Goal: Task Accomplishment & Management: Use online tool/utility

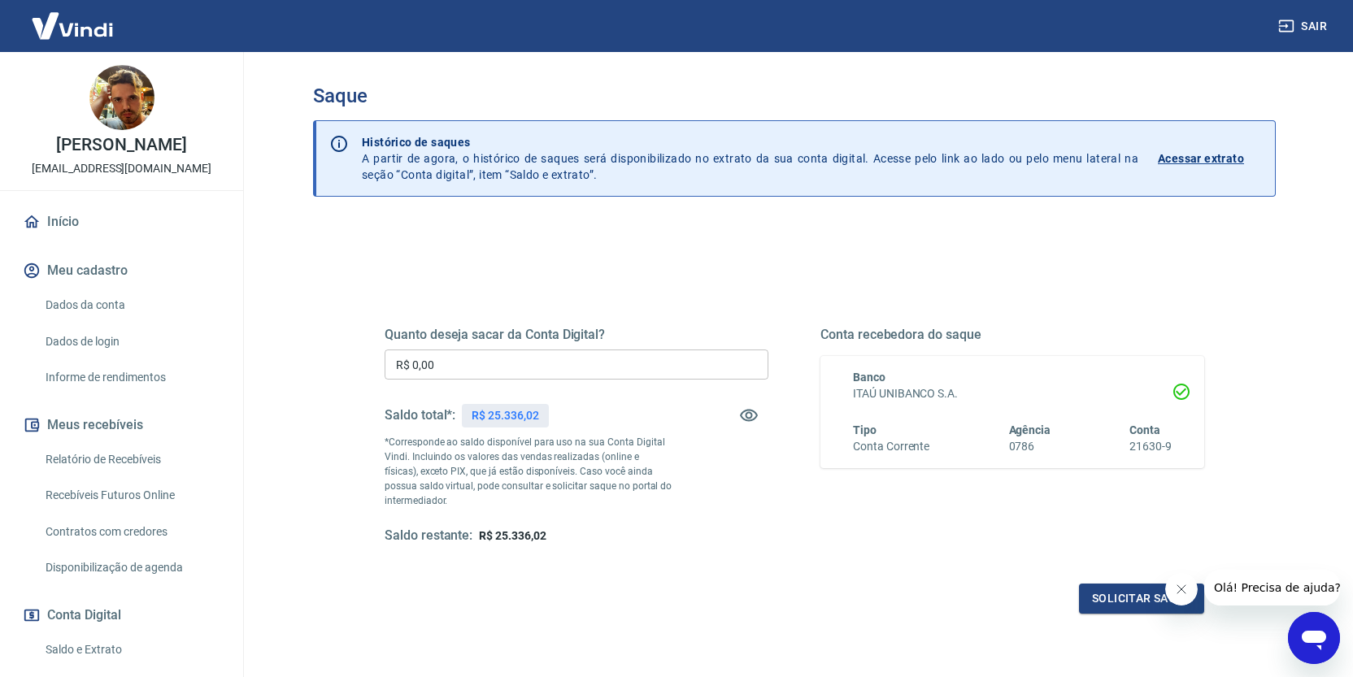
click at [463, 362] on input "R$ 0,00" at bounding box center [577, 365] width 384 height 30
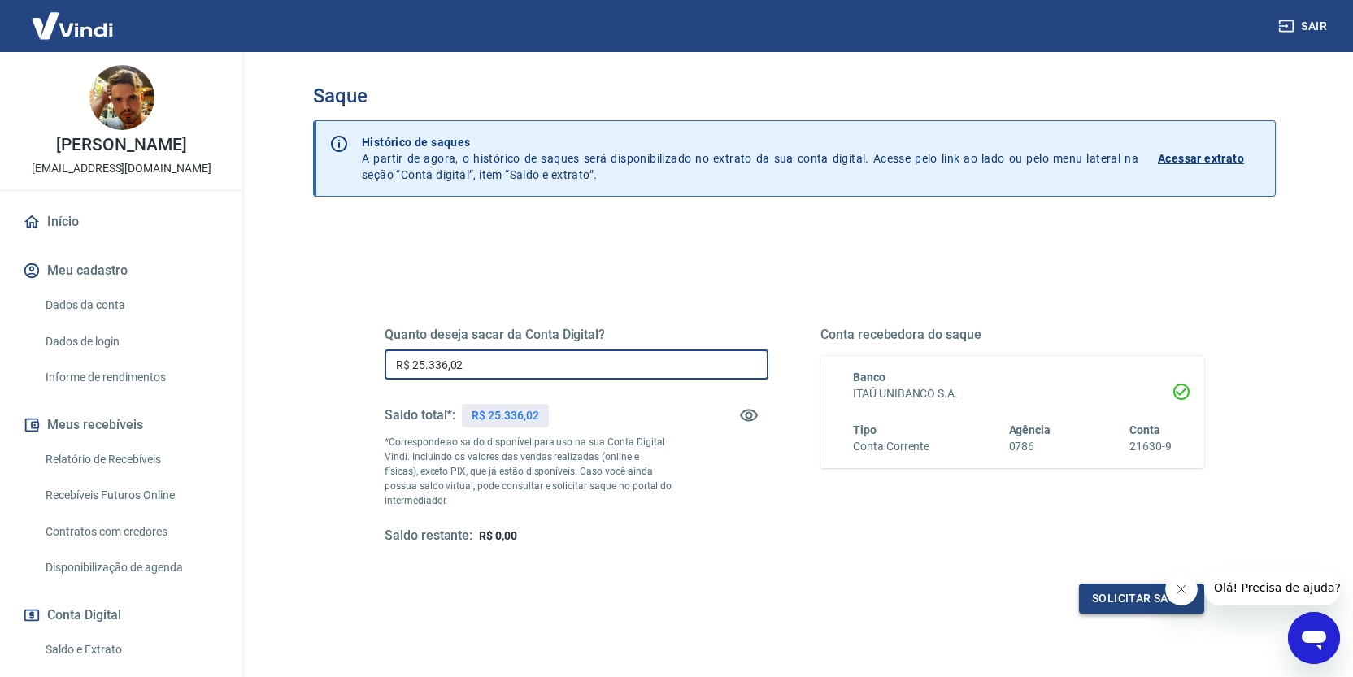
type input "R$ 25.336,02"
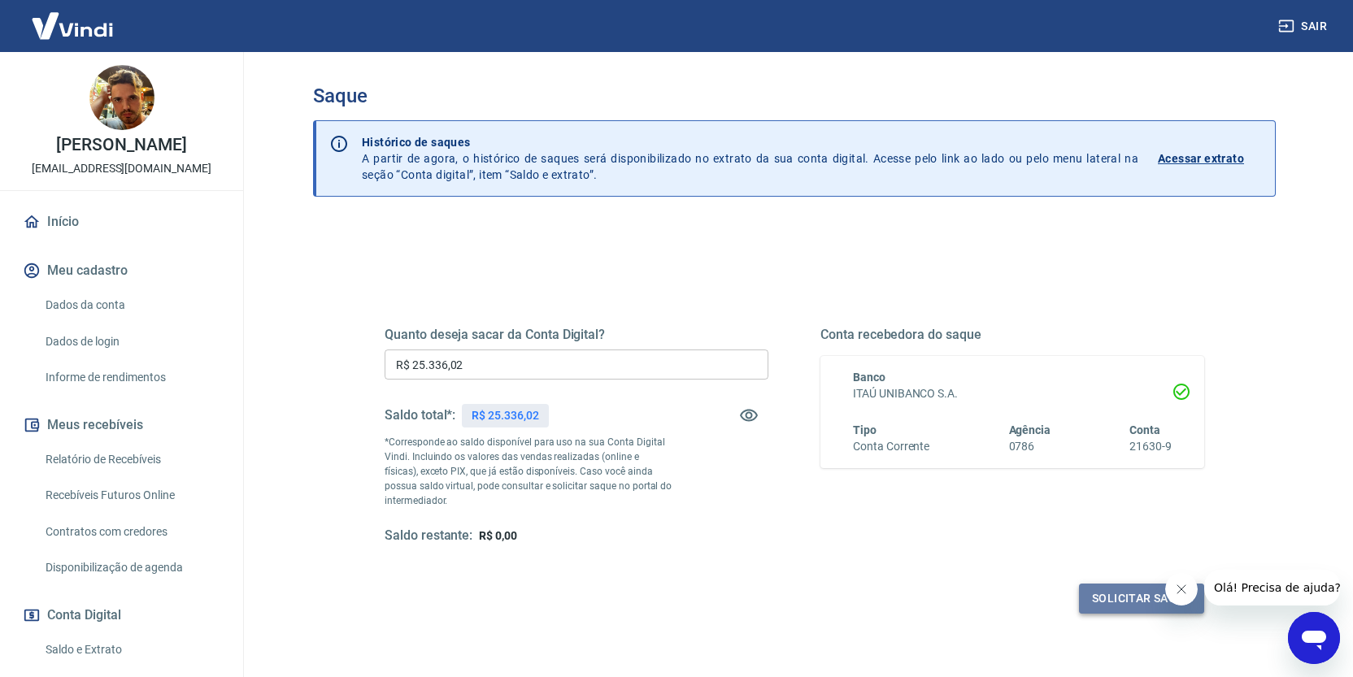
click at [1138, 602] on button "Solicitar saque" at bounding box center [1141, 599] width 125 height 30
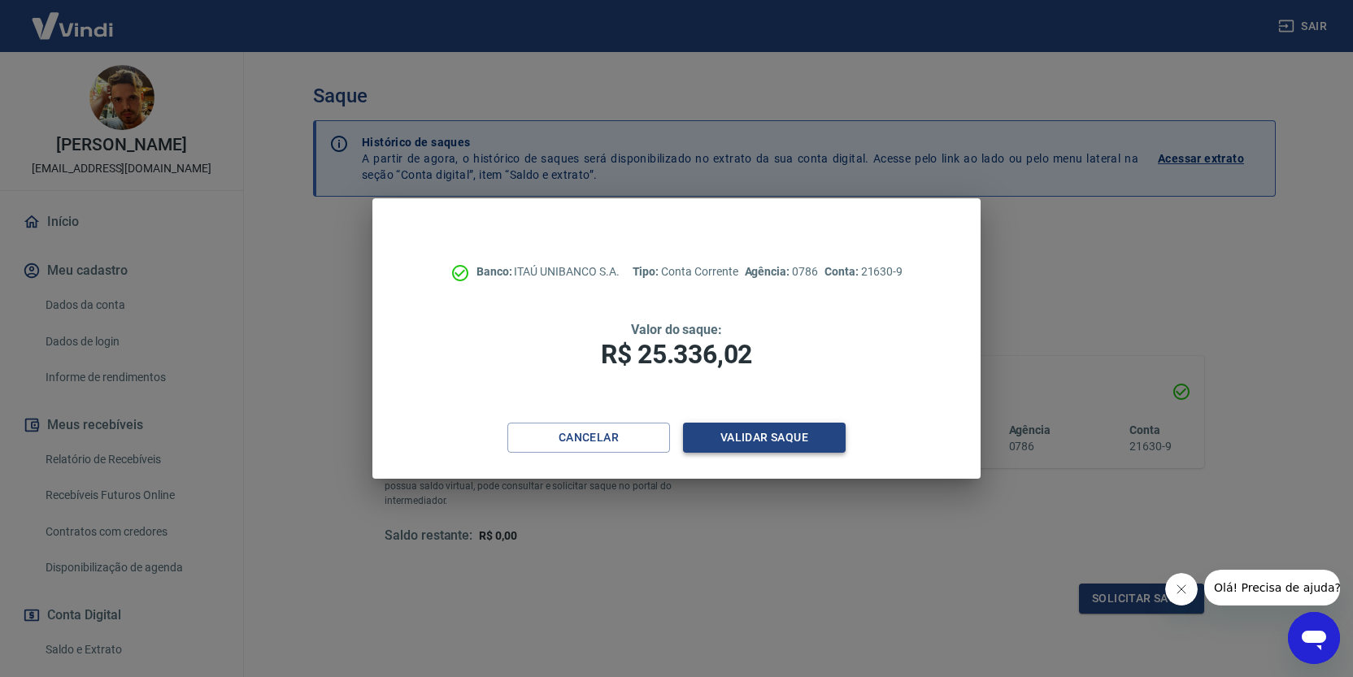
click at [790, 445] on button "Validar saque" at bounding box center [764, 438] width 163 height 30
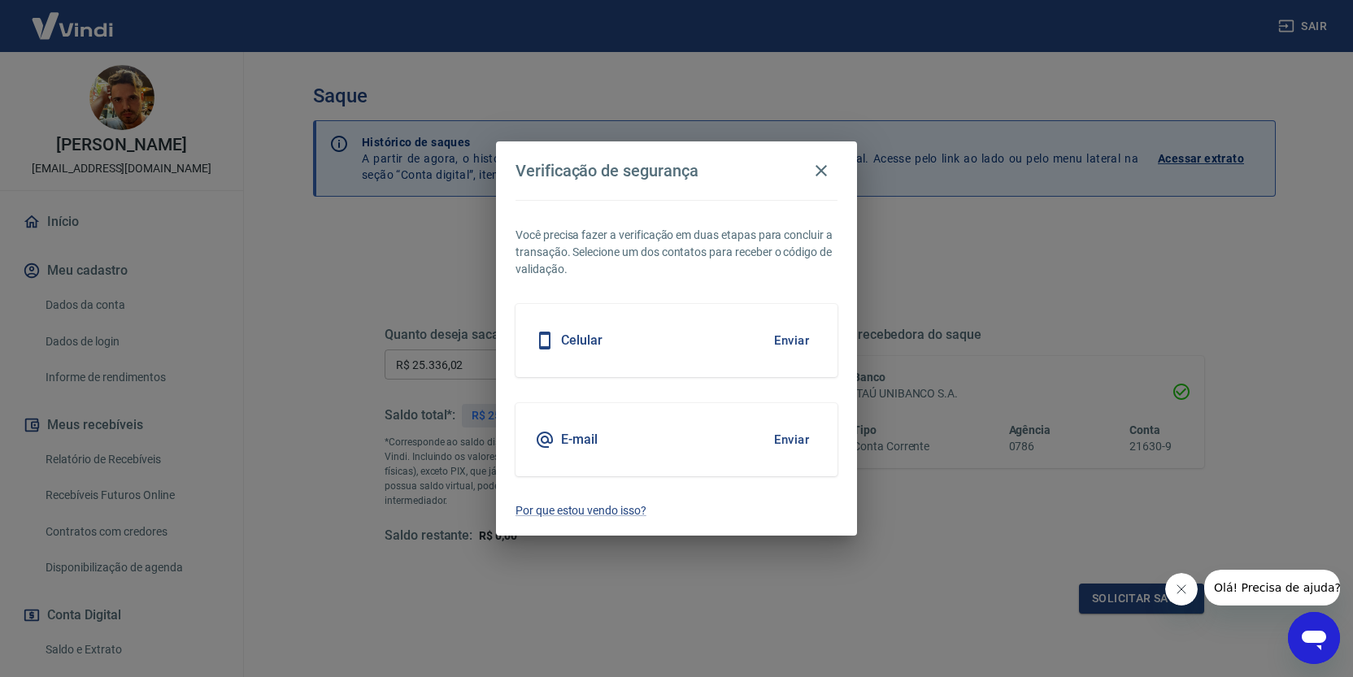
click at [637, 341] on div "Celular Enviar" at bounding box center [676, 340] width 322 height 73
click at [789, 343] on button "Enviar" at bounding box center [791, 341] width 53 height 34
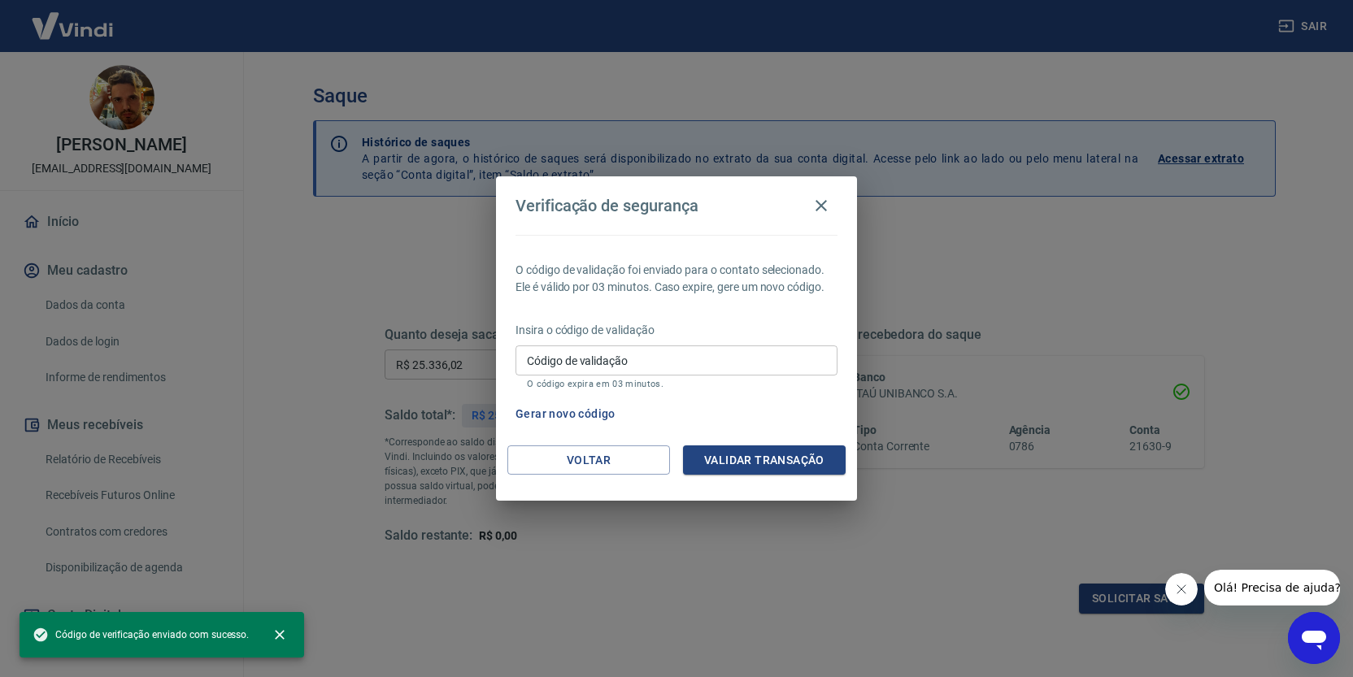
click at [583, 368] on input "Código de validação" at bounding box center [676, 361] width 322 height 30
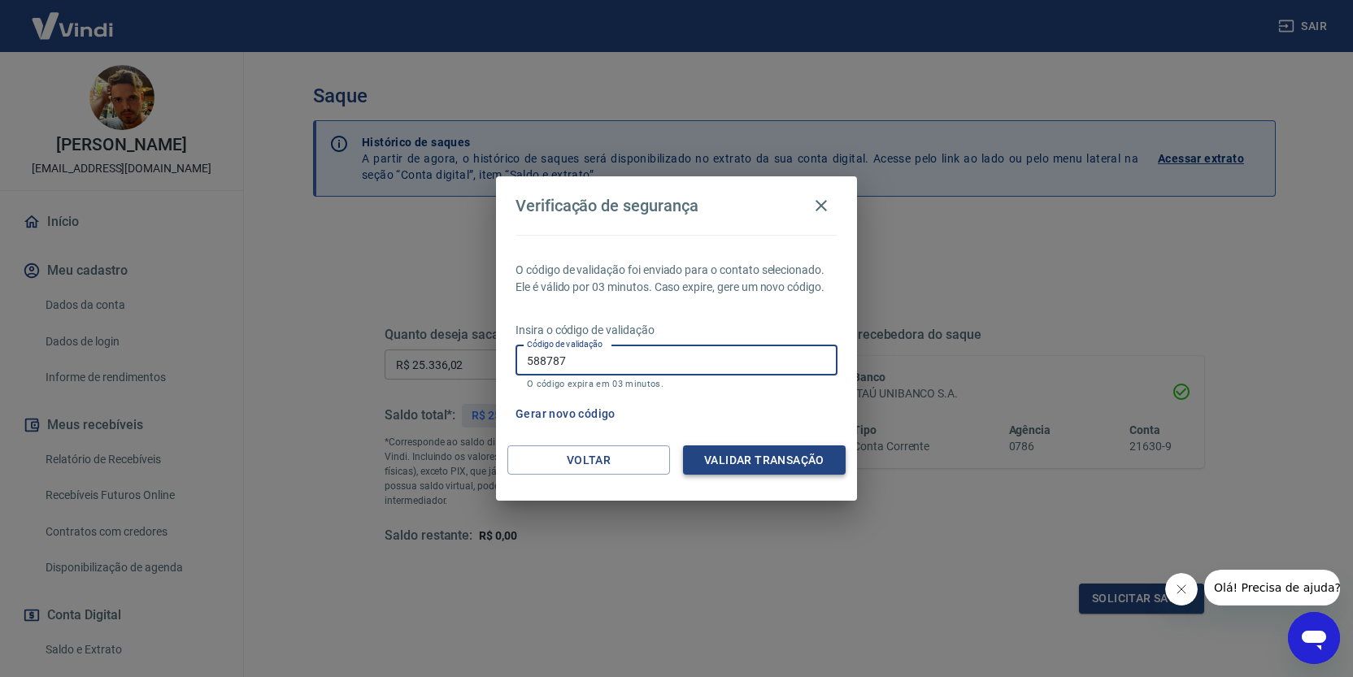
type input "588787"
click at [724, 457] on button "Validar transação" at bounding box center [764, 461] width 163 height 30
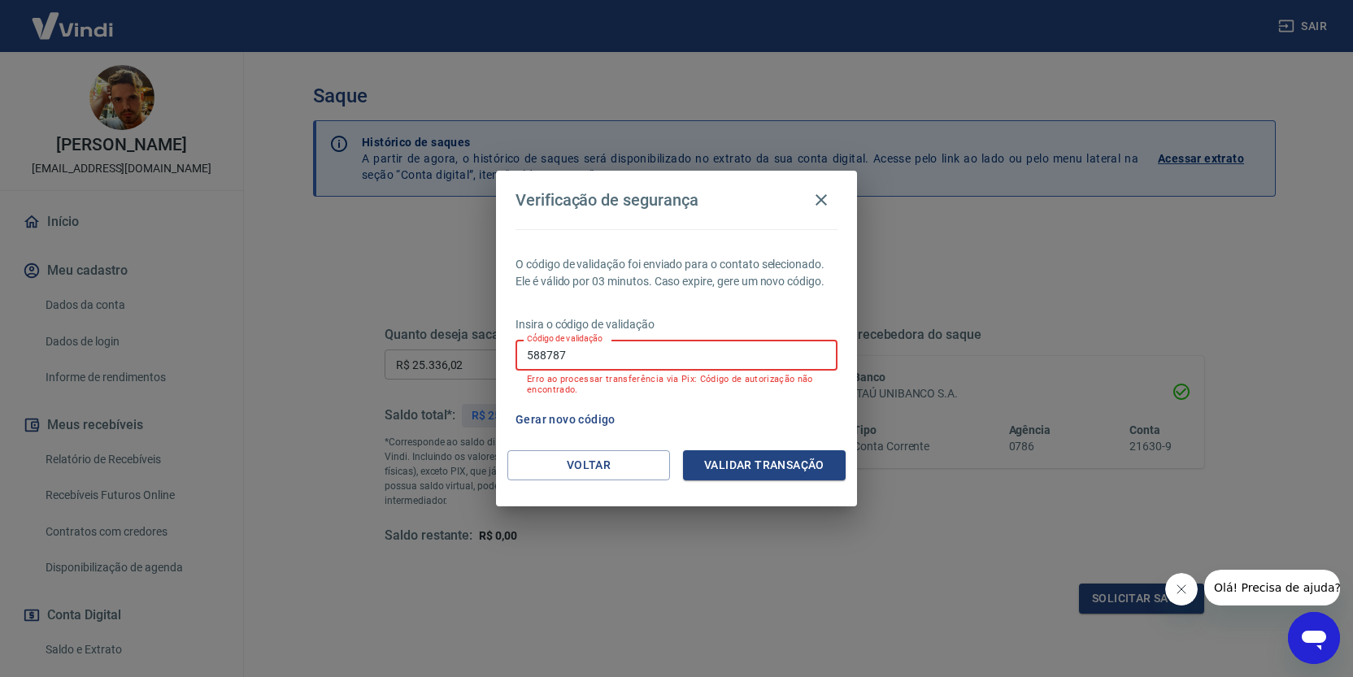
drag, startPoint x: 581, startPoint y: 352, endPoint x: 448, endPoint y: 351, distance: 132.5
click at [448, 351] on div "Verificação de segurança O código de validação foi enviado para o contato selec…" at bounding box center [676, 338] width 1353 height 677
click at [616, 468] on button "Voltar" at bounding box center [588, 465] width 163 height 30
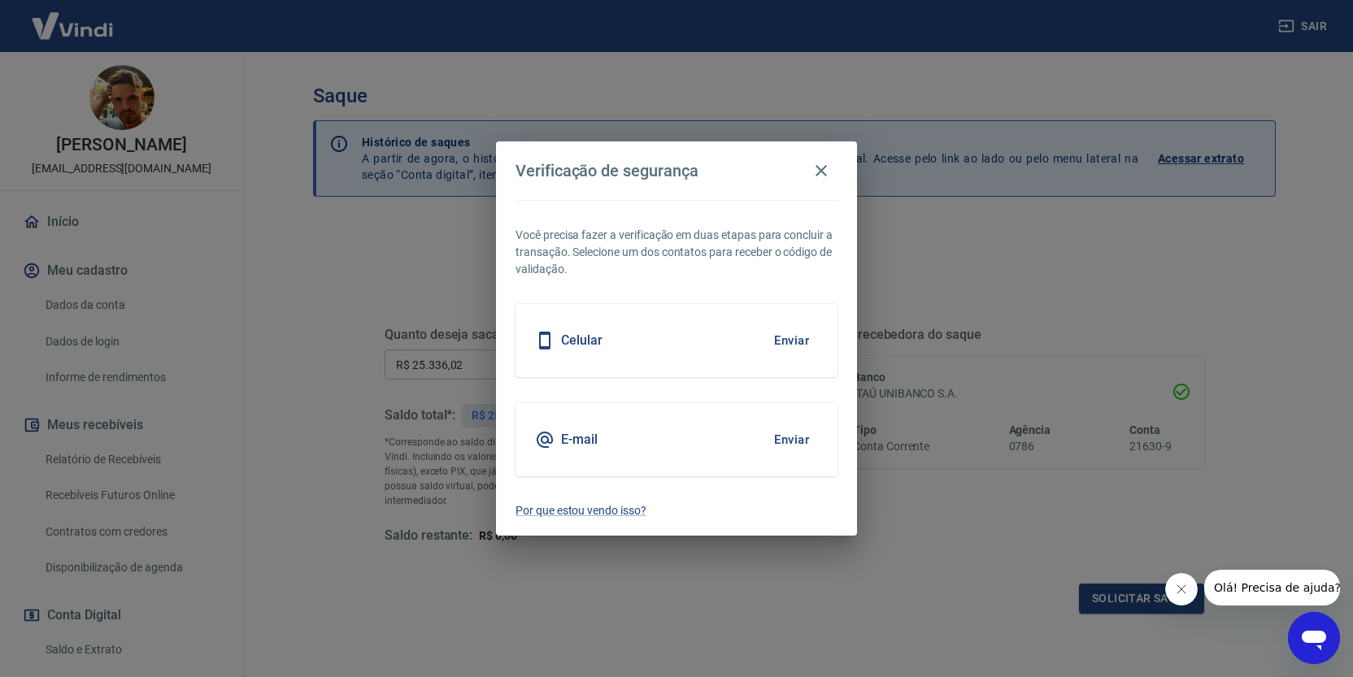
click at [572, 446] on h5 "E-mail" at bounding box center [579, 440] width 37 height 16
click at [780, 437] on button "Enviar" at bounding box center [791, 440] width 53 height 34
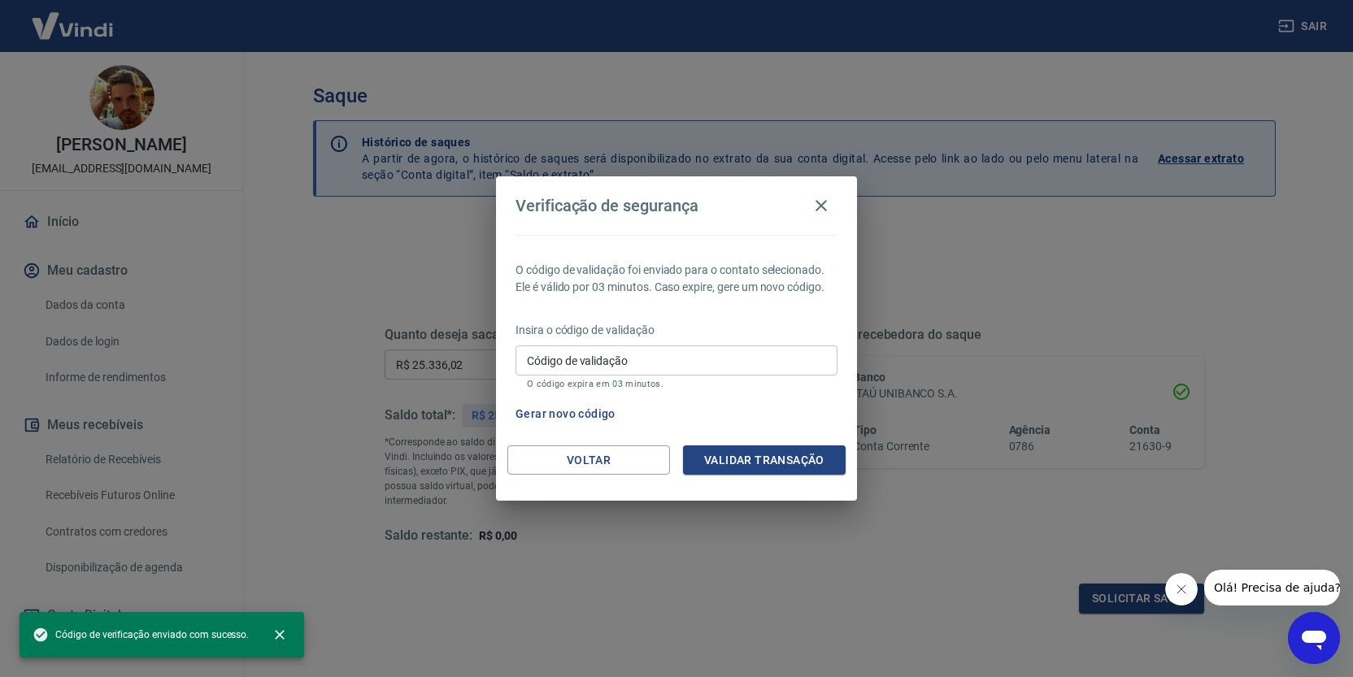
click at [635, 359] on input "Código de validação" at bounding box center [676, 361] width 322 height 30
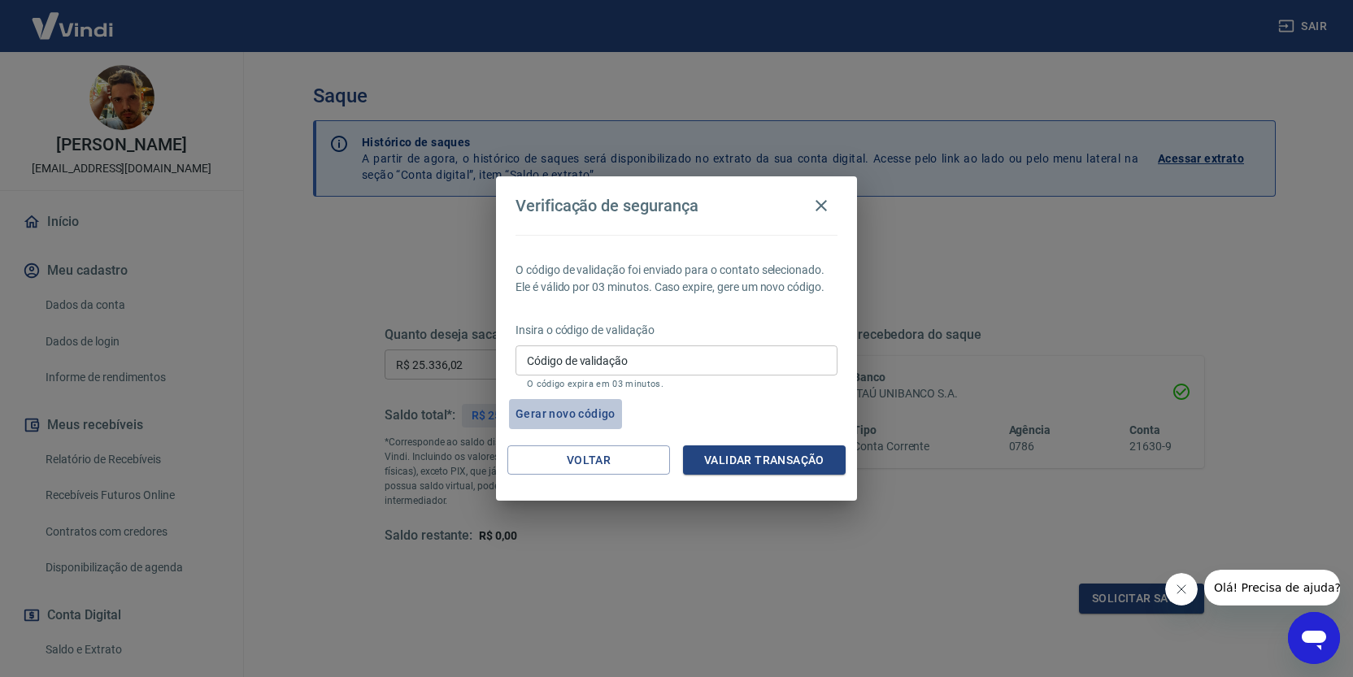
click at [568, 416] on button "Gerar novo código" at bounding box center [565, 414] width 113 height 30
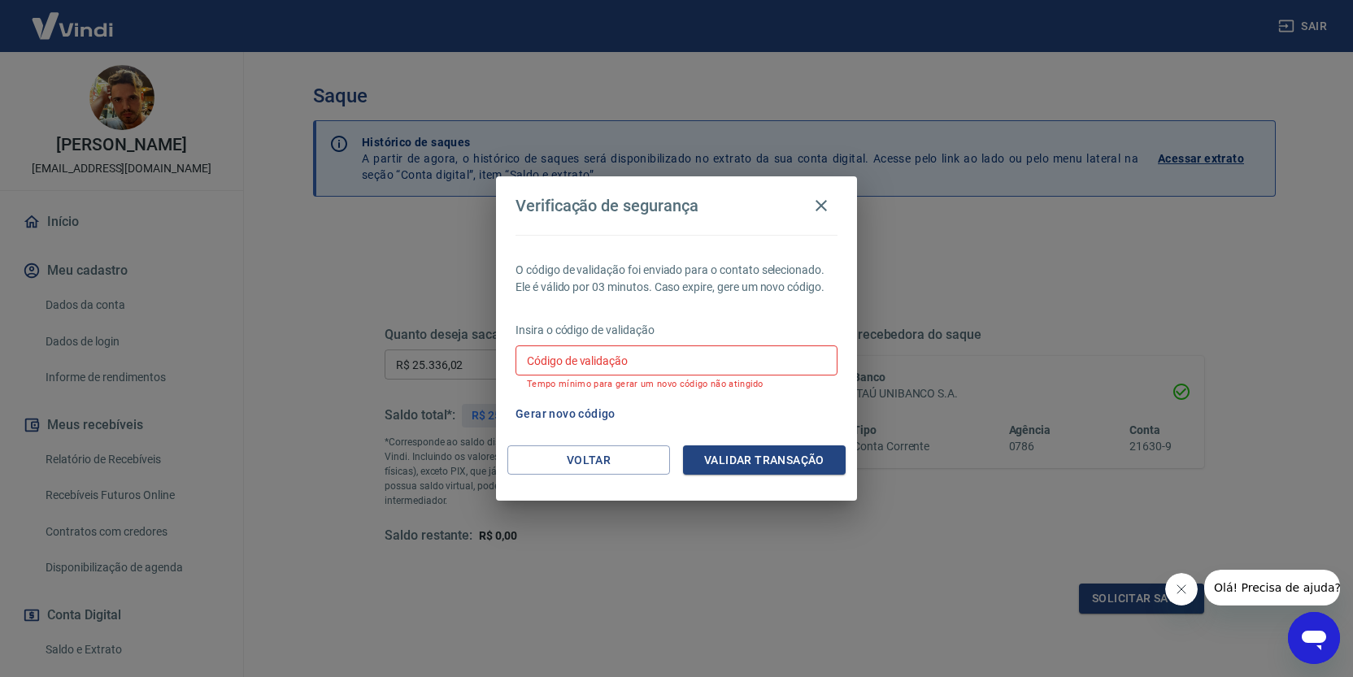
click at [557, 411] on button "Gerar novo código" at bounding box center [565, 414] width 113 height 30
click at [658, 365] on input "Código de validação" at bounding box center [676, 361] width 322 height 30
type input "473371"
click at [758, 468] on button "Validar transação" at bounding box center [764, 461] width 163 height 30
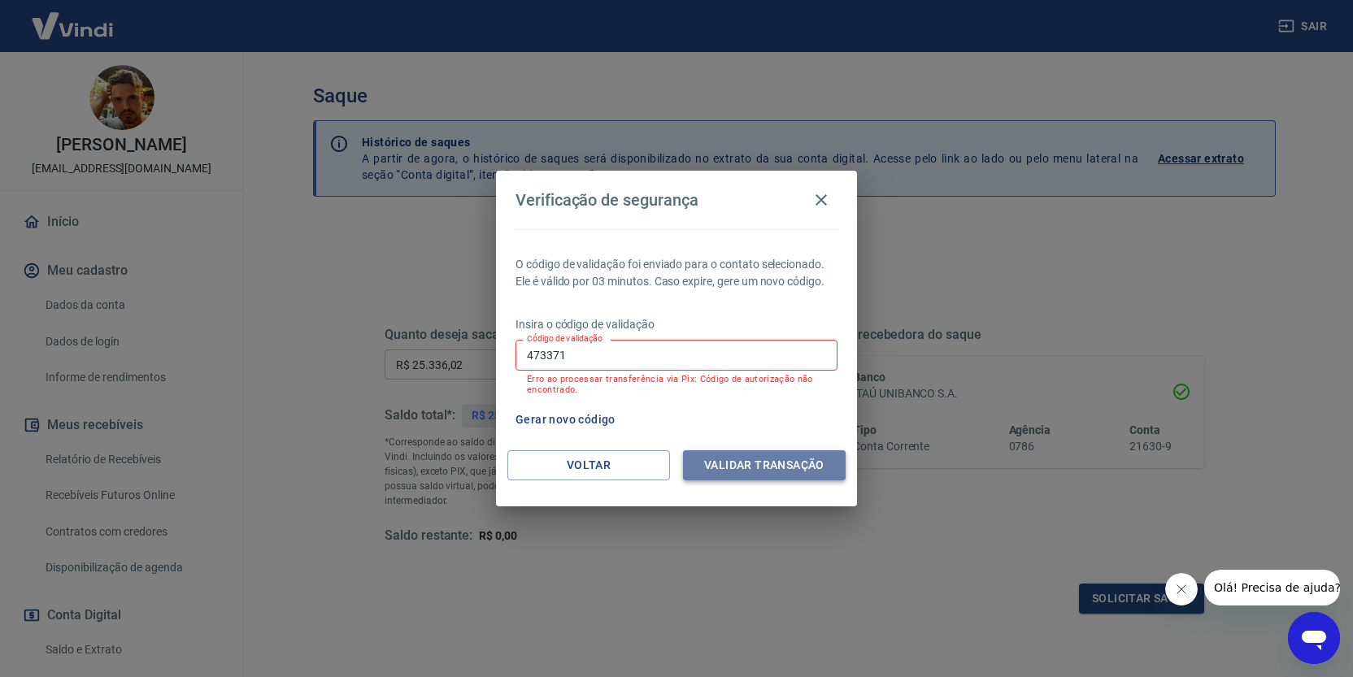
click at [733, 466] on button "Validar transação" at bounding box center [764, 465] width 163 height 30
click at [586, 475] on button "Voltar" at bounding box center [588, 465] width 163 height 30
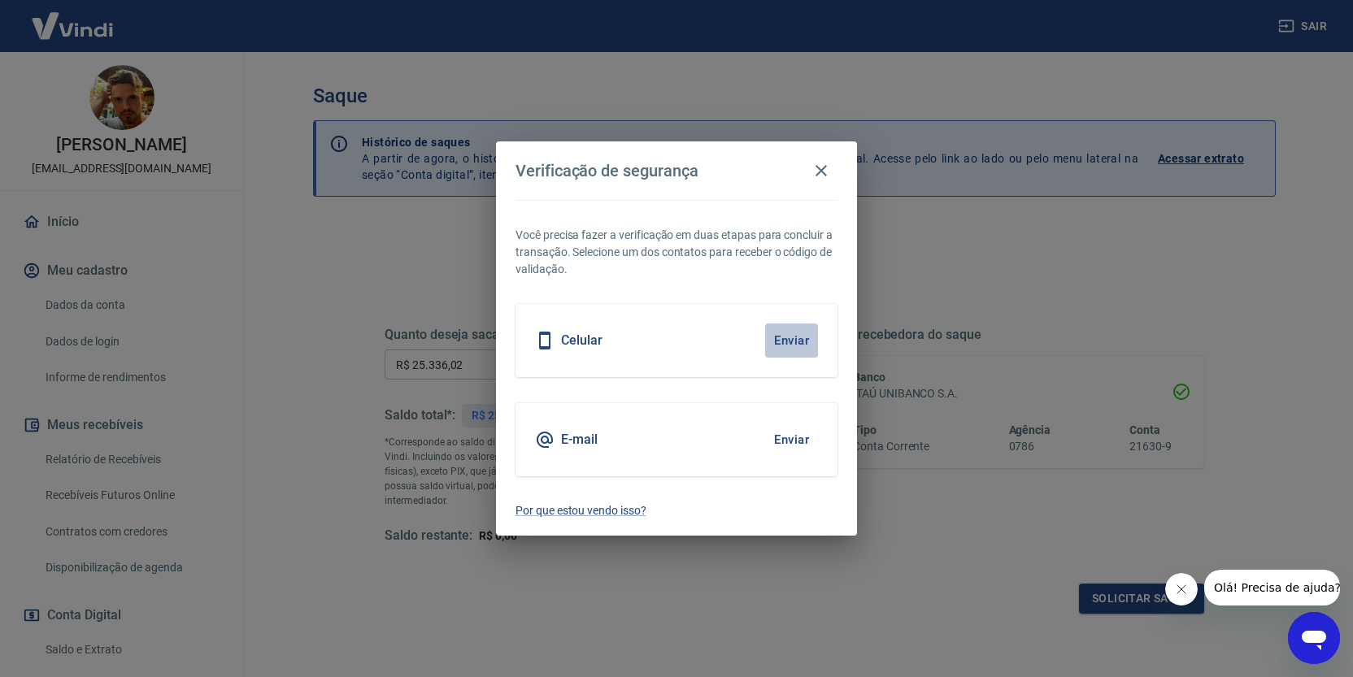
click at [800, 342] on button "Enviar" at bounding box center [791, 341] width 53 height 34
click at [634, 346] on div "Celular Enviar" at bounding box center [676, 340] width 322 height 73
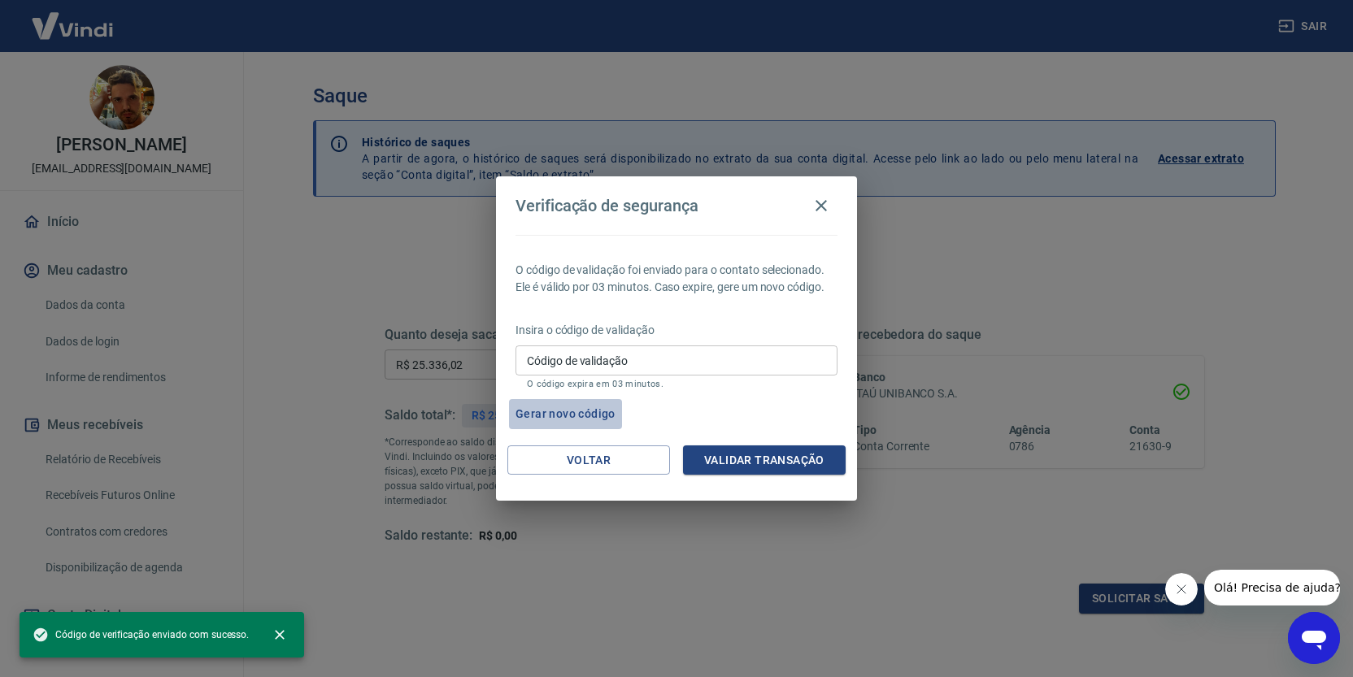
click at [574, 415] on button "Gerar novo código" at bounding box center [565, 414] width 113 height 30
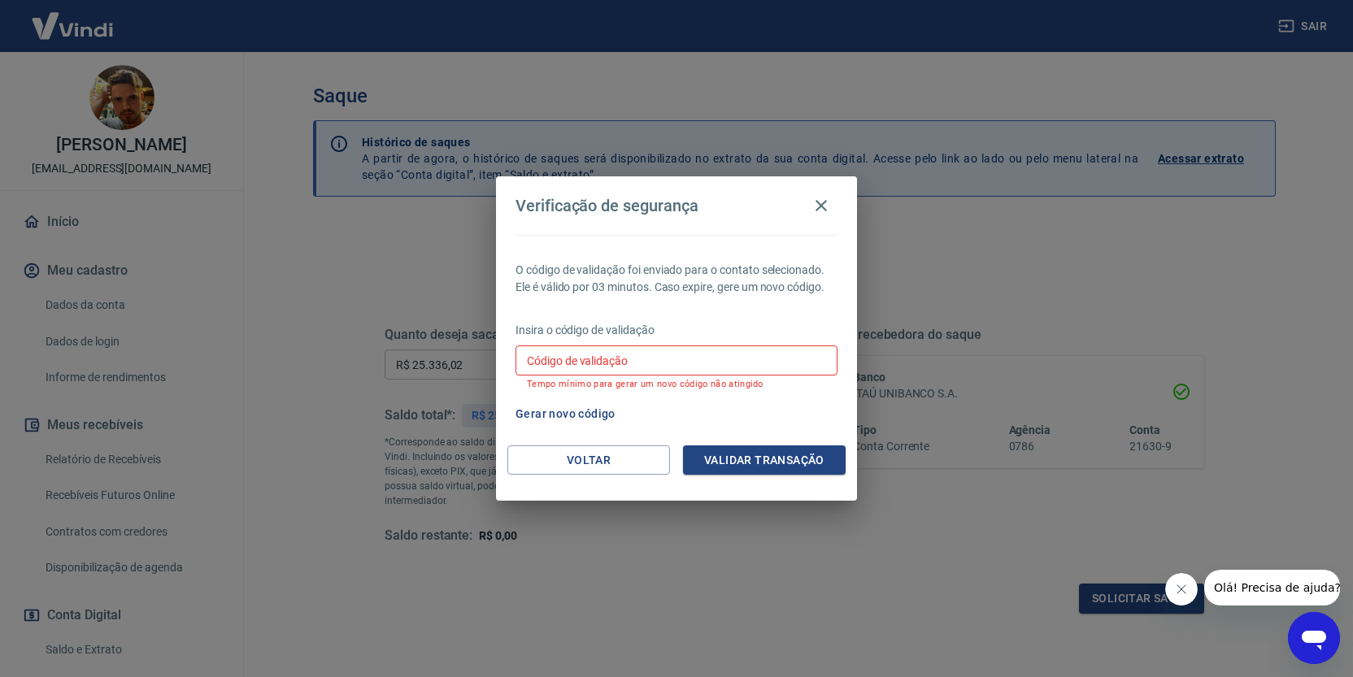
click at [594, 359] on input "Código de validação" at bounding box center [676, 361] width 322 height 30
type input "104822"
click at [742, 451] on button "Validar transação" at bounding box center [764, 461] width 163 height 30
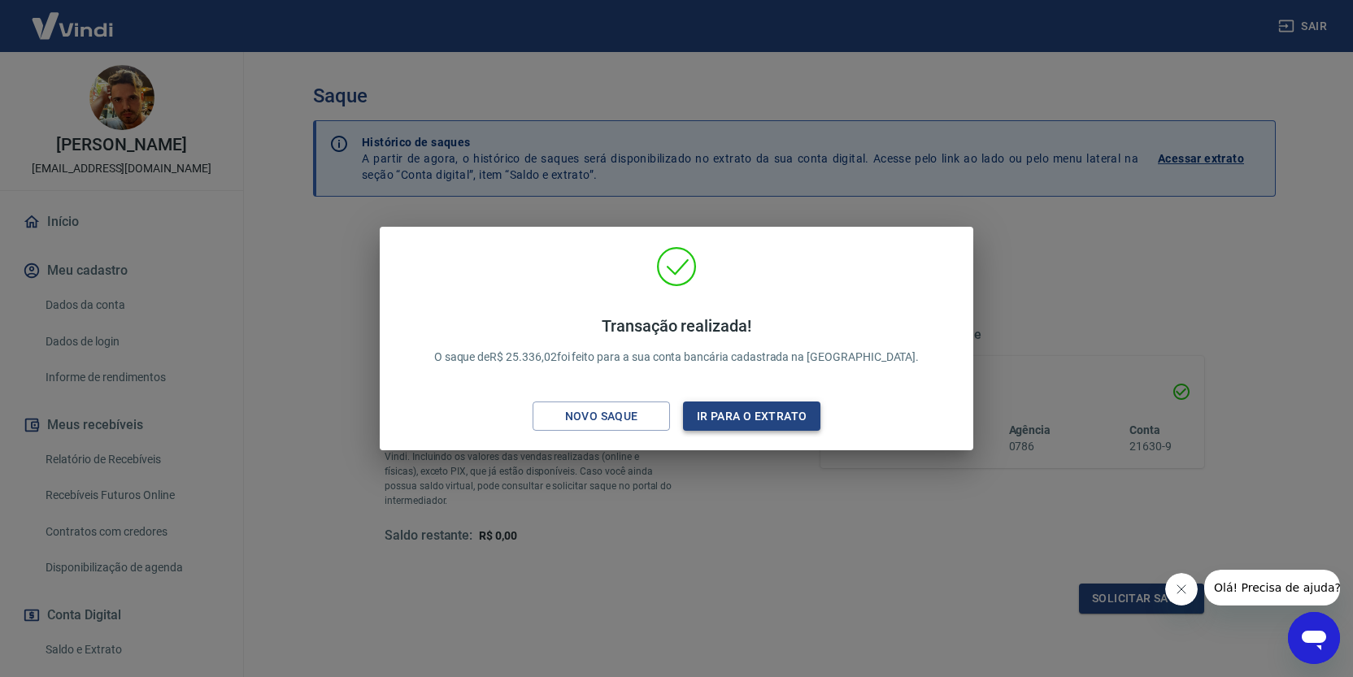
click at [725, 420] on button "Ir para o extrato" at bounding box center [751, 417] width 137 height 30
